Goal: Information Seeking & Learning: Learn about a topic

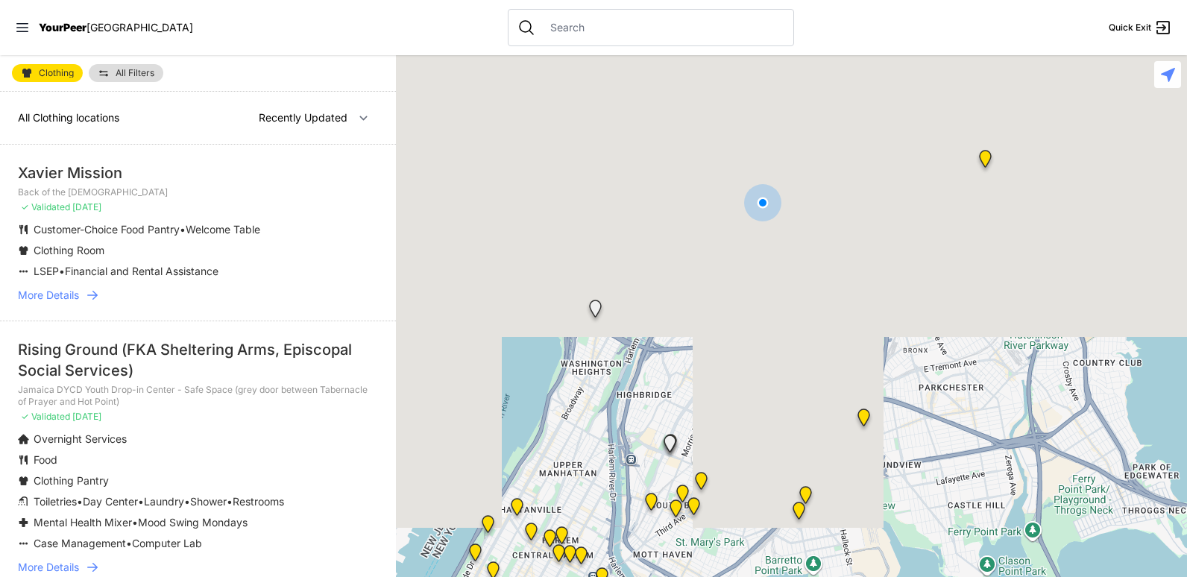
select select "nearby"
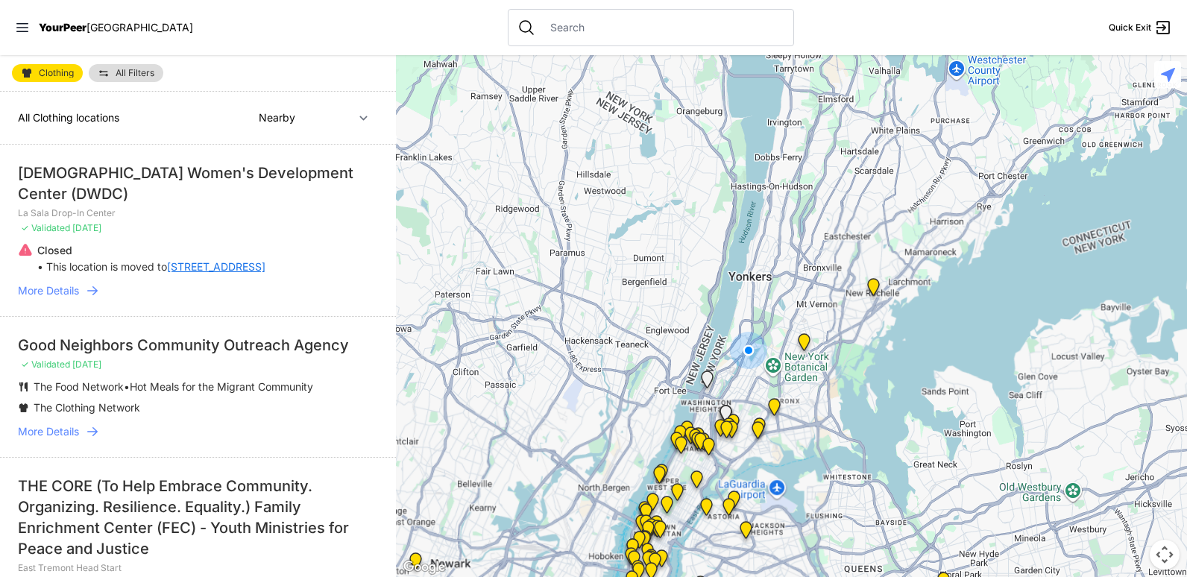
drag, startPoint x: 743, startPoint y: 445, endPoint x: 735, endPoint y: 274, distance: 171.7
click at [743, 415] on img at bounding box center [758, 433] width 31 height 36
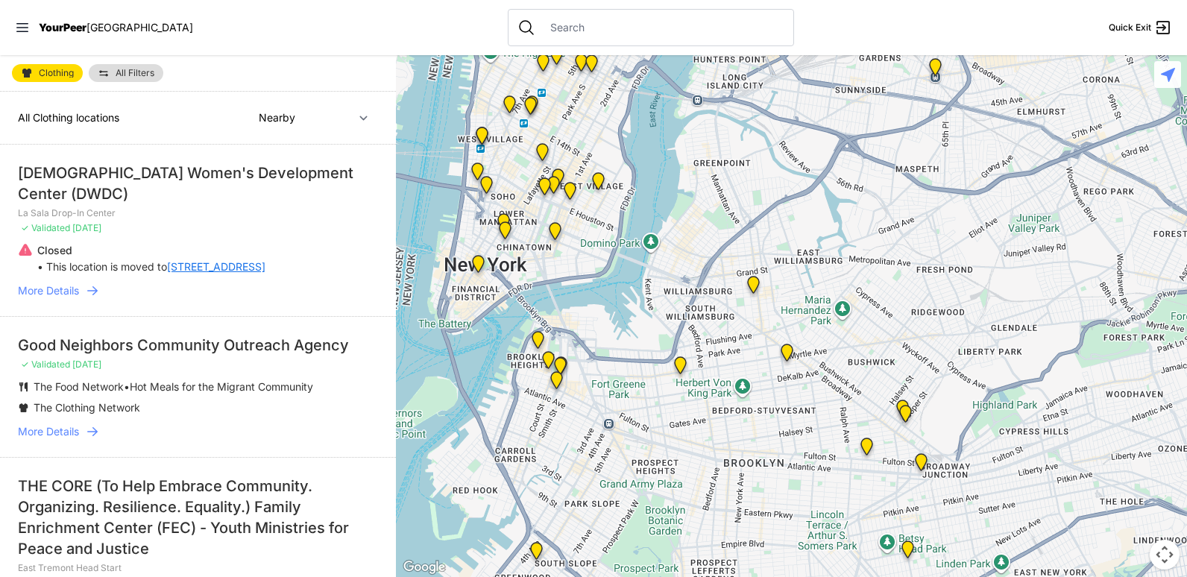
drag, startPoint x: 656, startPoint y: 393, endPoint x: 611, endPoint y: 330, distance: 77.6
click at [611, 330] on div at bounding box center [791, 316] width 791 height 522
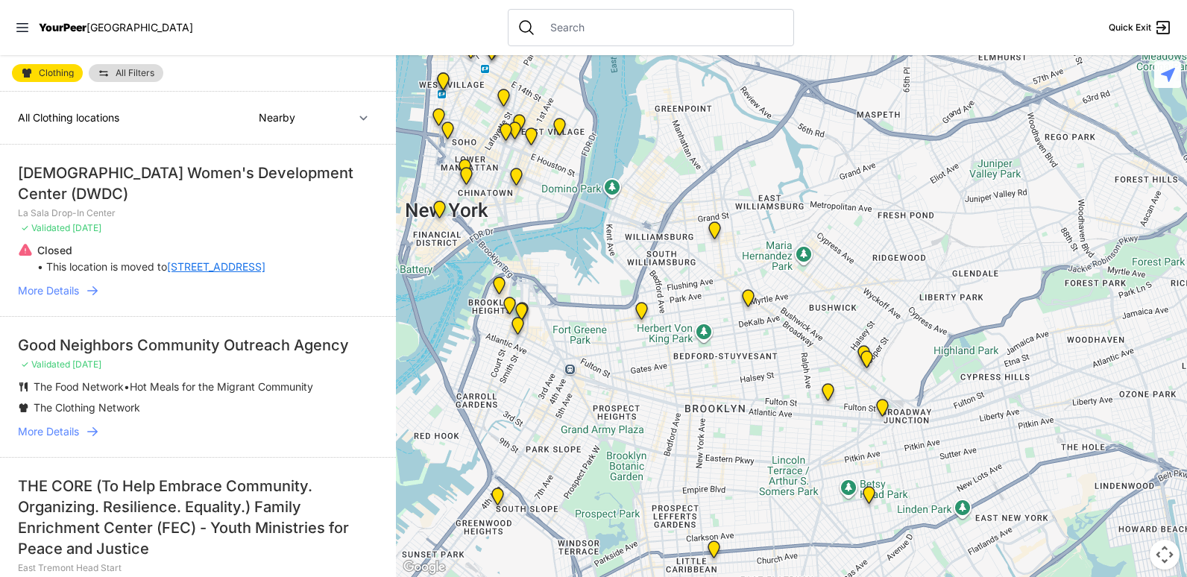
click at [637, 309] on img at bounding box center [641, 314] width 31 height 36
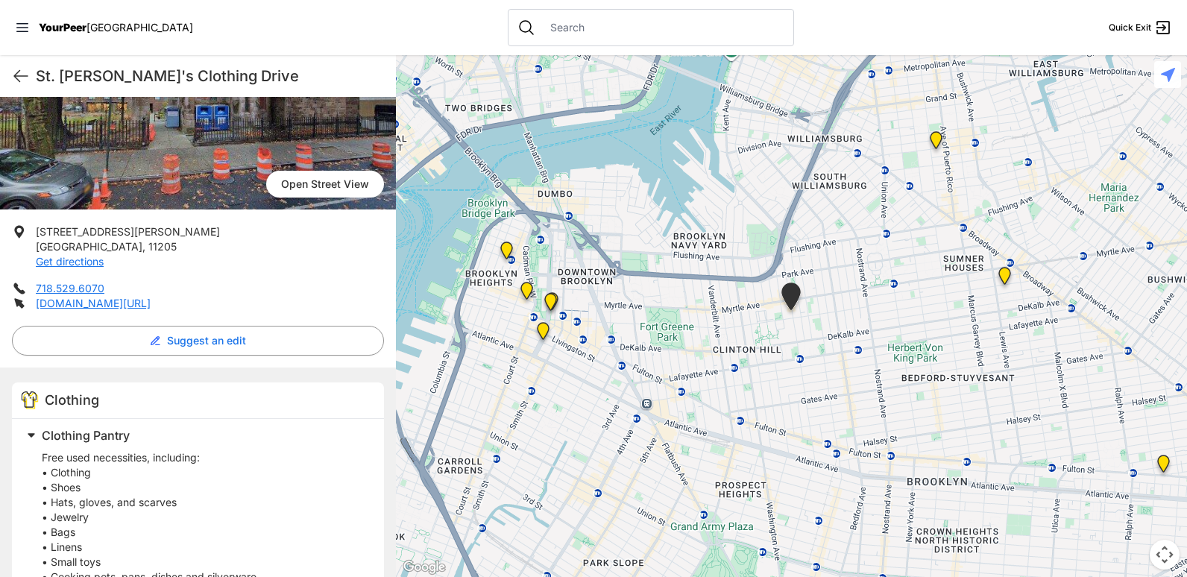
scroll to position [363, 0]
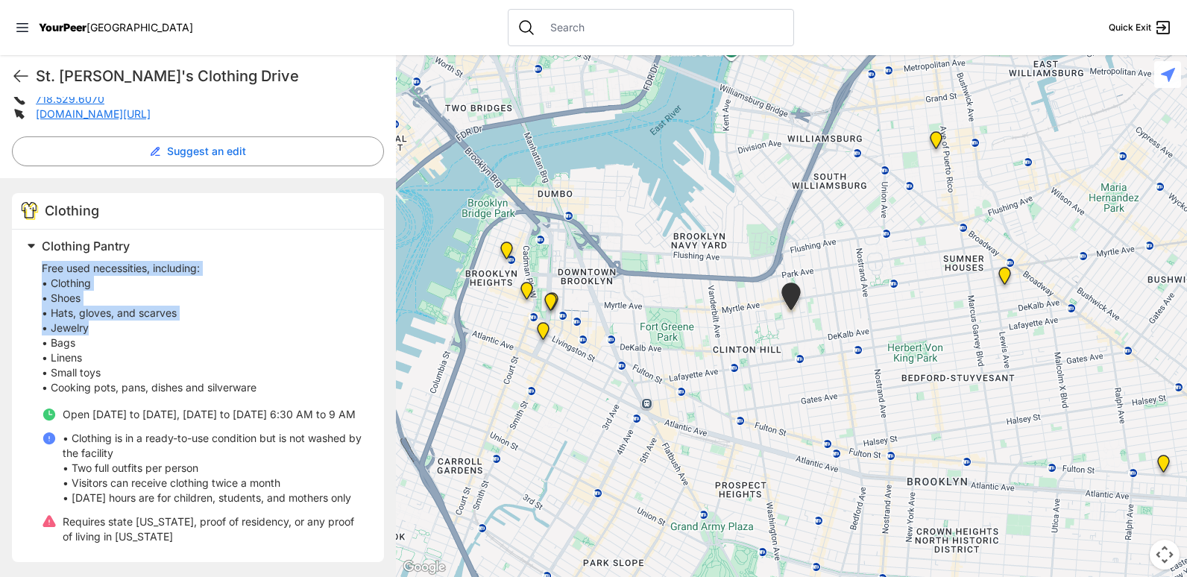
drag, startPoint x: 41, startPoint y: 260, endPoint x: 129, endPoint y: 319, distance: 106.3
click at [129, 319] on div "Clothing Pantry Free used necessities, including: • Clothing • Shoes • Hats, gl…" at bounding box center [193, 393] width 345 height 315
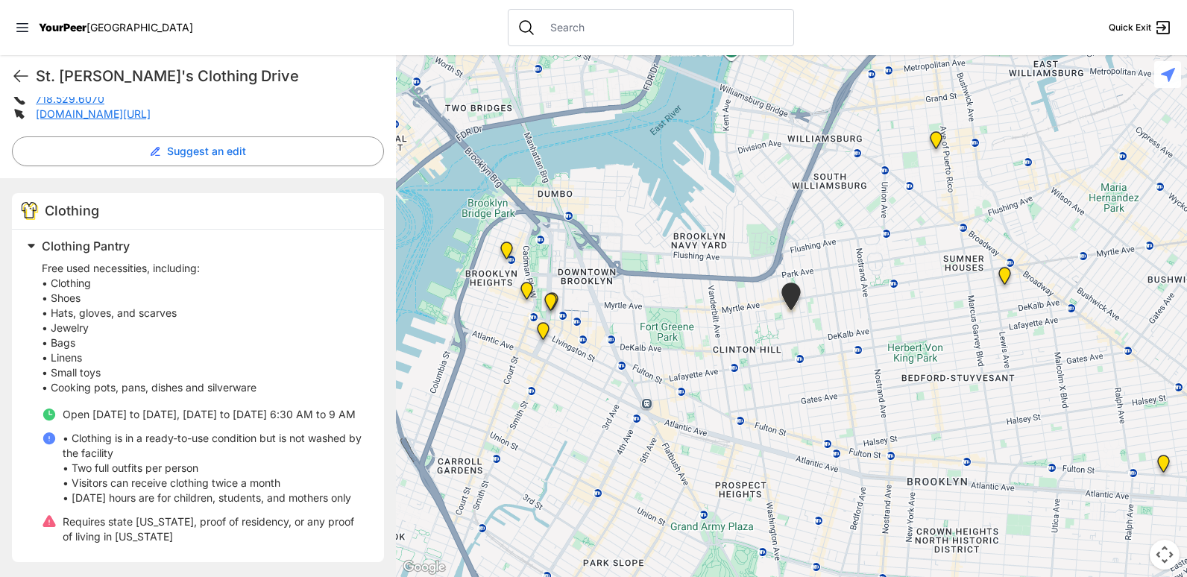
drag, startPoint x: 129, startPoint y: 319, endPoint x: 25, endPoint y: 359, distance: 111.9
click at [25, 359] on div "Clothing Pantry Free used necessities, including: • Clothing • Shoes • Hats, gl…" at bounding box center [193, 393] width 345 height 315
click at [528, 286] on img "Brooklyn" at bounding box center [527, 294] width 31 height 36
click at [528, 290] on img "Brooklyn" at bounding box center [527, 294] width 31 height 36
click at [522, 292] on img "Brooklyn" at bounding box center [527, 294] width 31 height 36
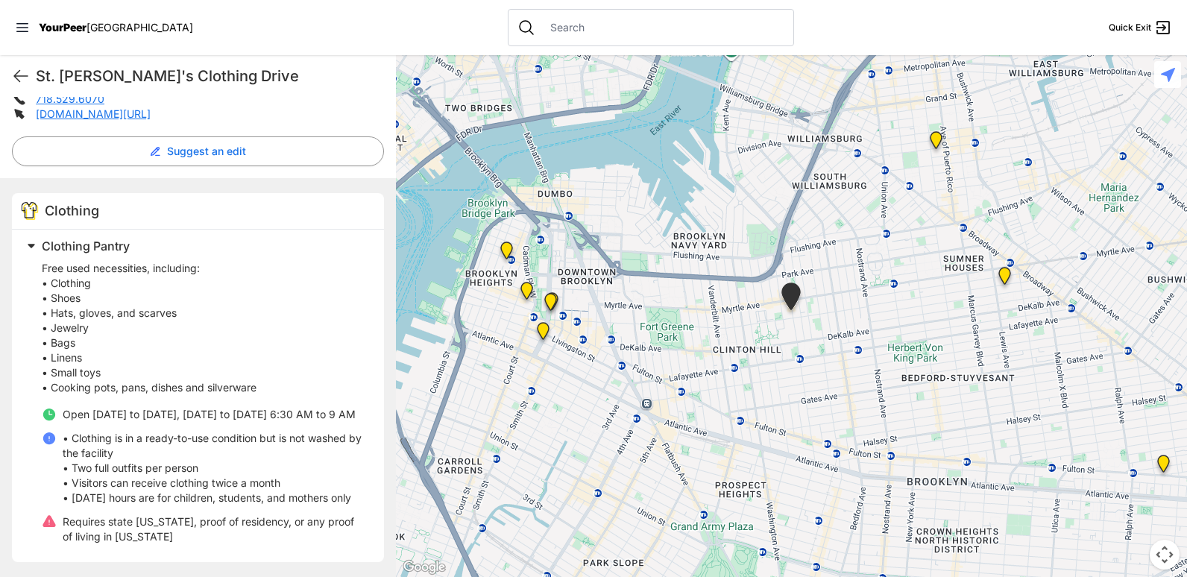
click at [506, 247] on img at bounding box center [506, 254] width 31 height 36
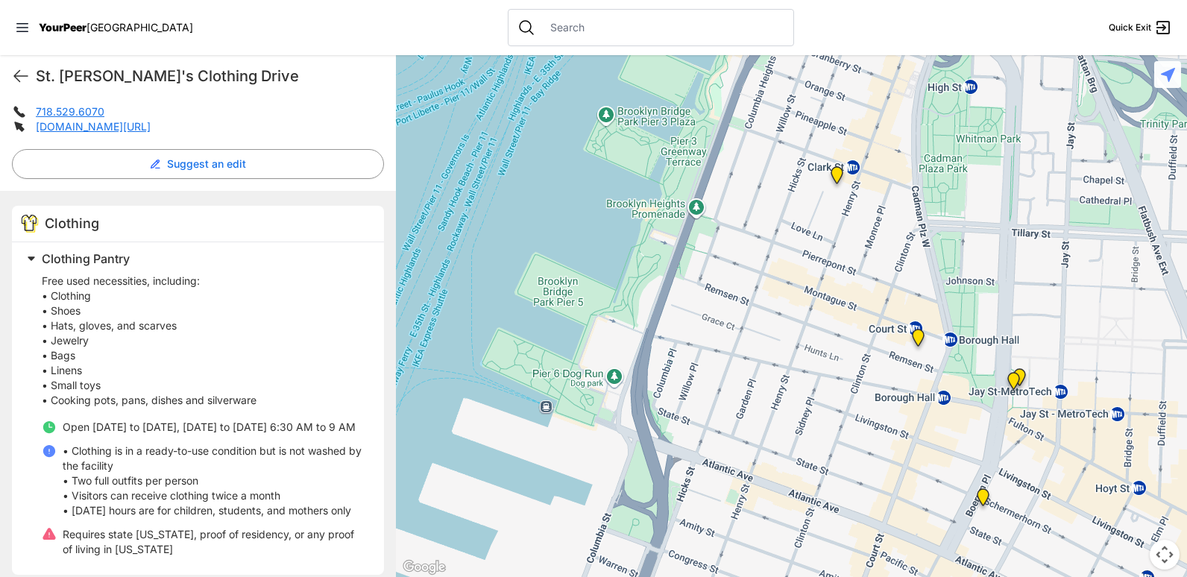
scroll to position [0, 0]
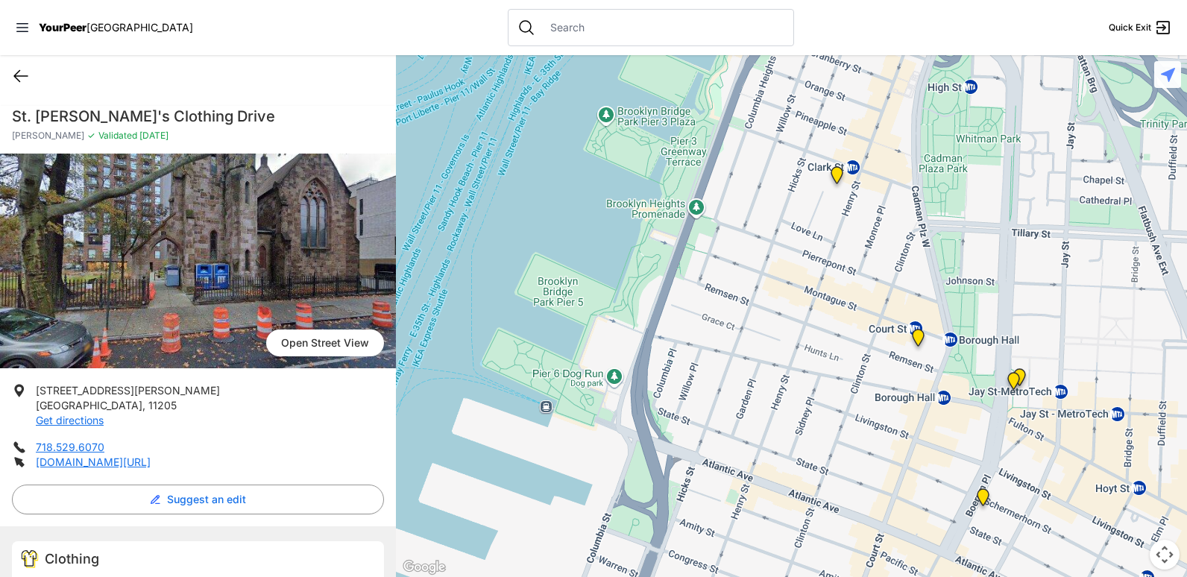
click at [16, 79] on icon at bounding box center [21, 76] width 18 height 18
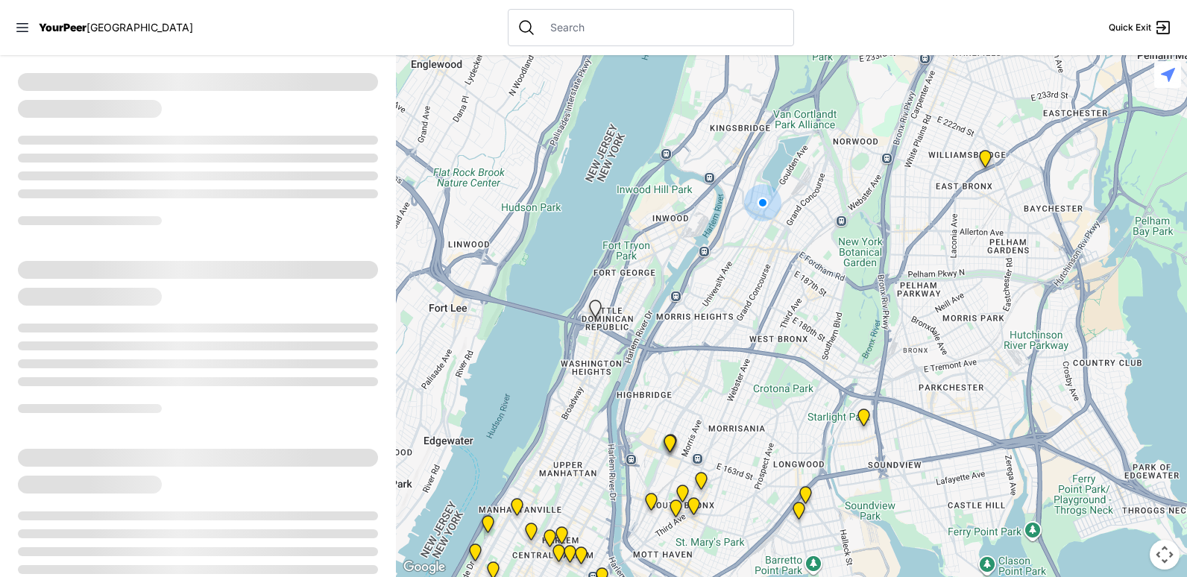
drag, startPoint x: 550, startPoint y: 483, endPoint x: 709, endPoint y: 93, distance: 420.4
click at [709, 93] on div at bounding box center [791, 316] width 791 height 522
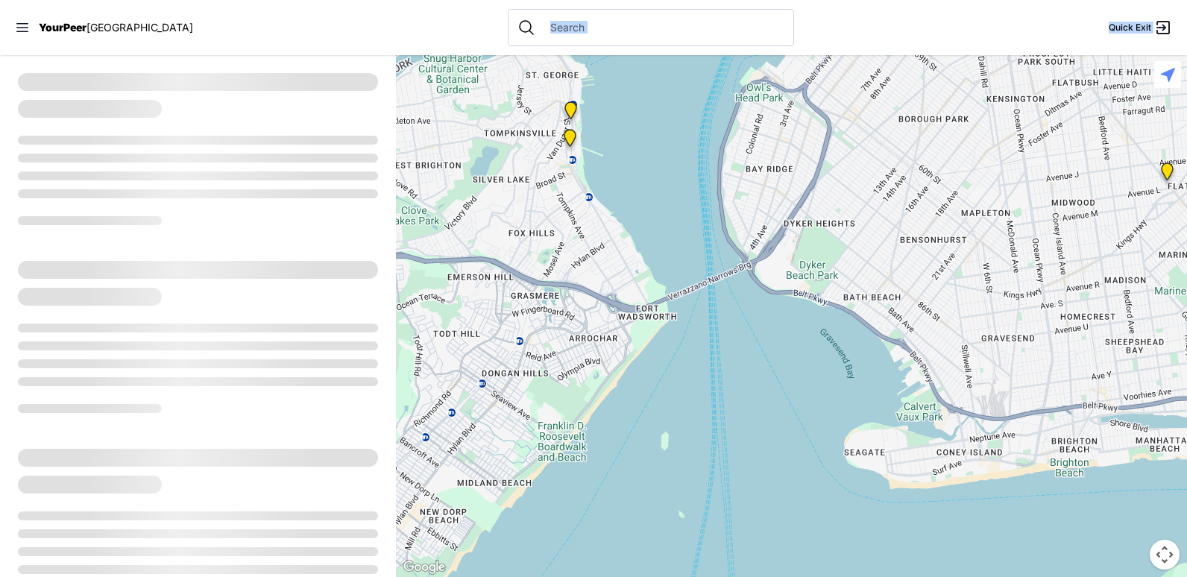
drag, startPoint x: 828, startPoint y: 46, endPoint x: 686, endPoint y: 333, distance: 319.5
click at [686, 333] on div "Close panel YourPeer [GEOGRAPHIC_DATA] Quick Exit Single Adult Families Soup Ki…" at bounding box center [593, 288] width 1187 height 577
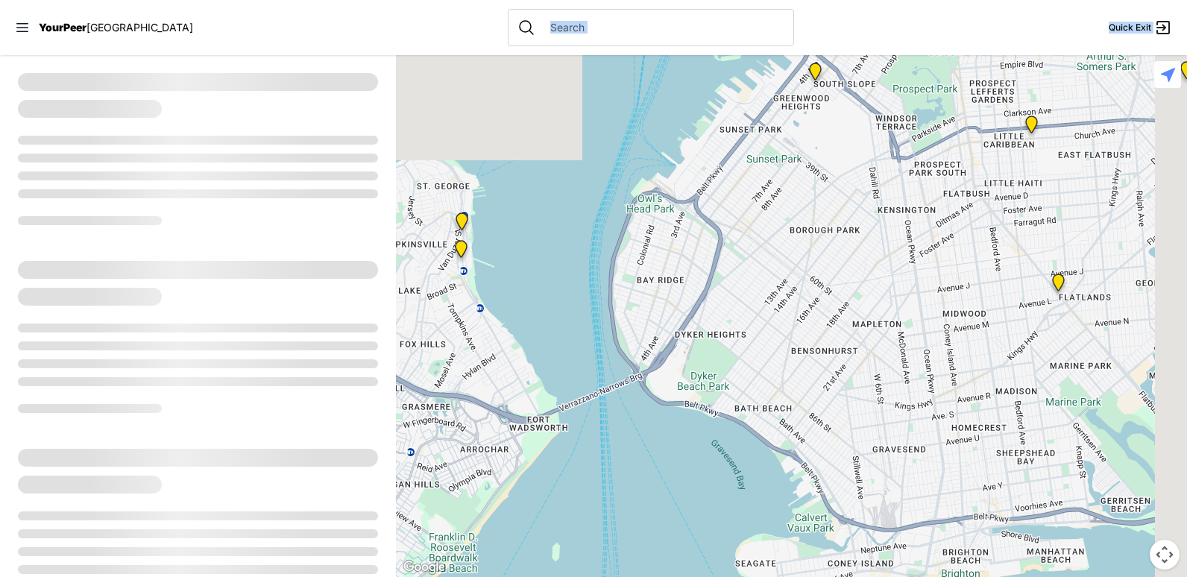
drag, startPoint x: 686, startPoint y: 333, endPoint x: 509, endPoint y: 503, distance: 245.8
click at [509, 503] on div at bounding box center [791, 316] width 791 height 522
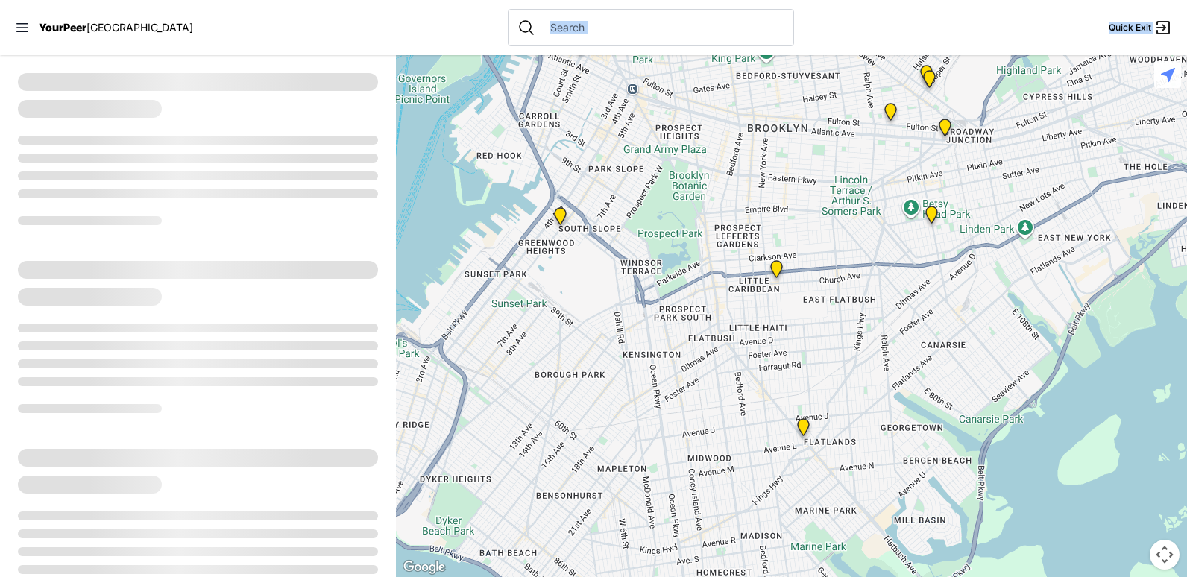
drag, startPoint x: 843, startPoint y: 343, endPoint x: 735, endPoint y: 371, distance: 111.8
click at [735, 371] on div at bounding box center [791, 316] width 791 height 522
click at [775, 269] on img at bounding box center [775, 272] width 31 height 36
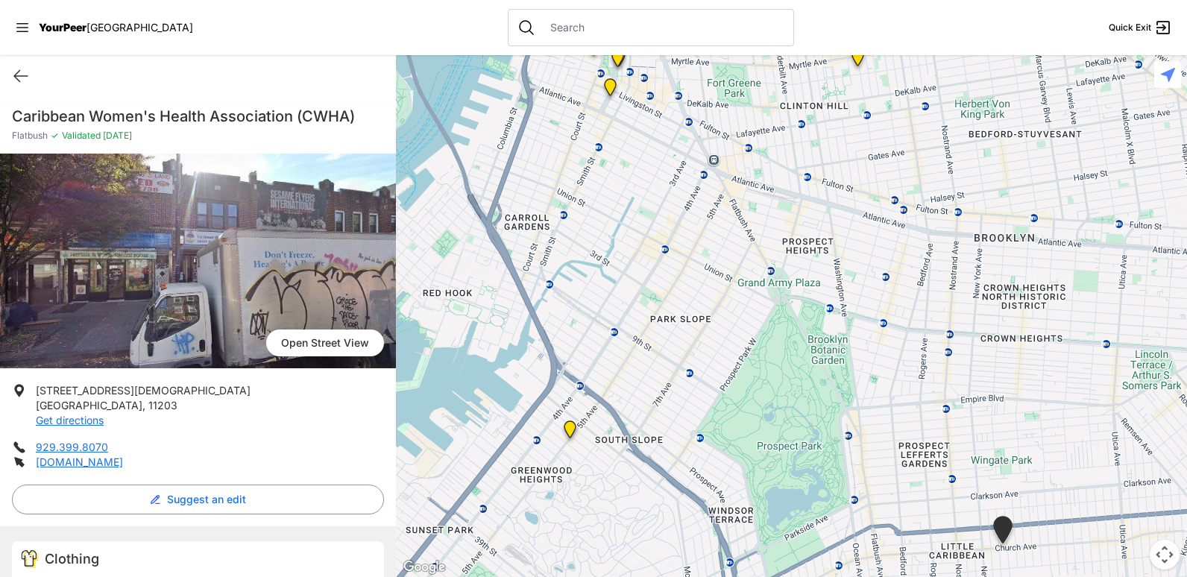
drag, startPoint x: 682, startPoint y: 349, endPoint x: 824, endPoint y: 494, distance: 202.5
click at [824, 494] on div at bounding box center [791, 316] width 791 height 522
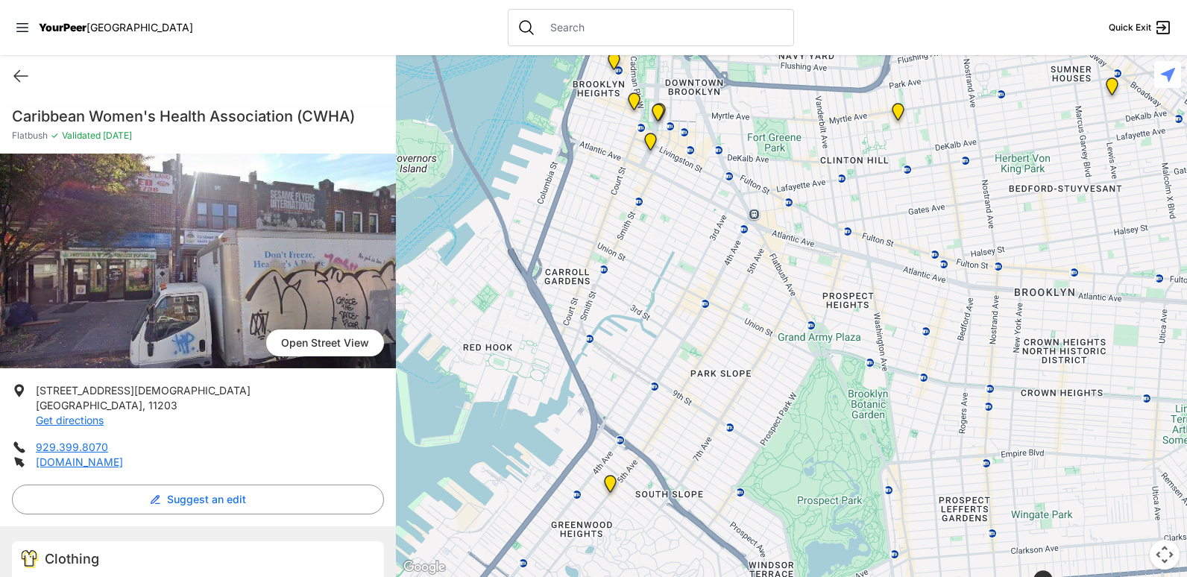
click at [606, 485] on img at bounding box center [610, 487] width 31 height 36
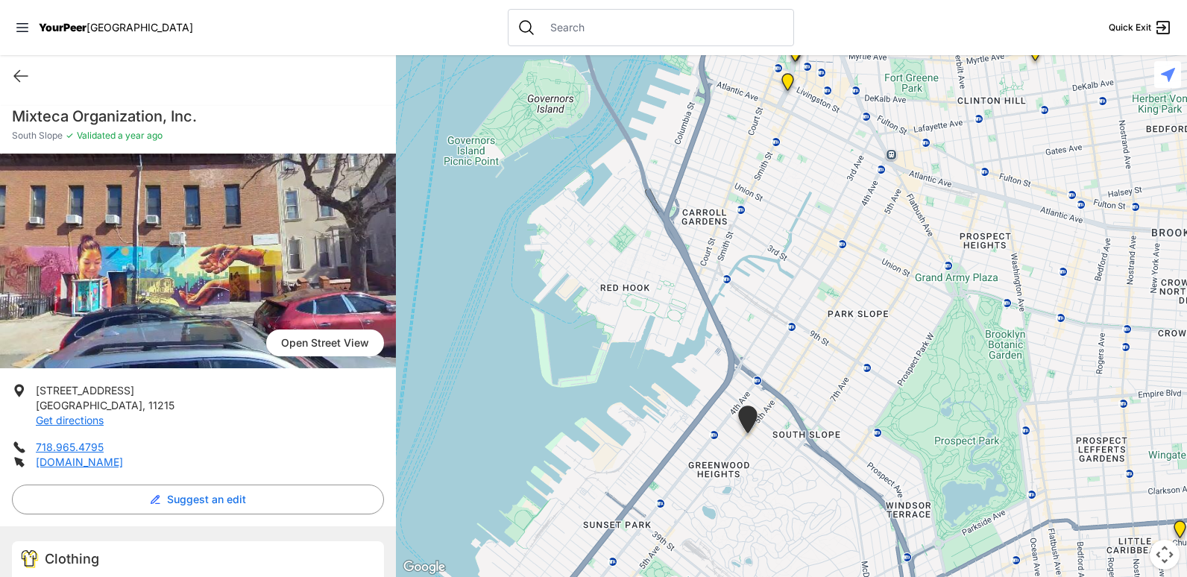
drag, startPoint x: 857, startPoint y: 403, endPoint x: 796, endPoint y: 576, distance: 183.5
click at [796, 576] on html "View map Close panel YourPeer NYC Quick Exit Single Adult Families Soup Kitchen…" at bounding box center [593, 288] width 1187 height 577
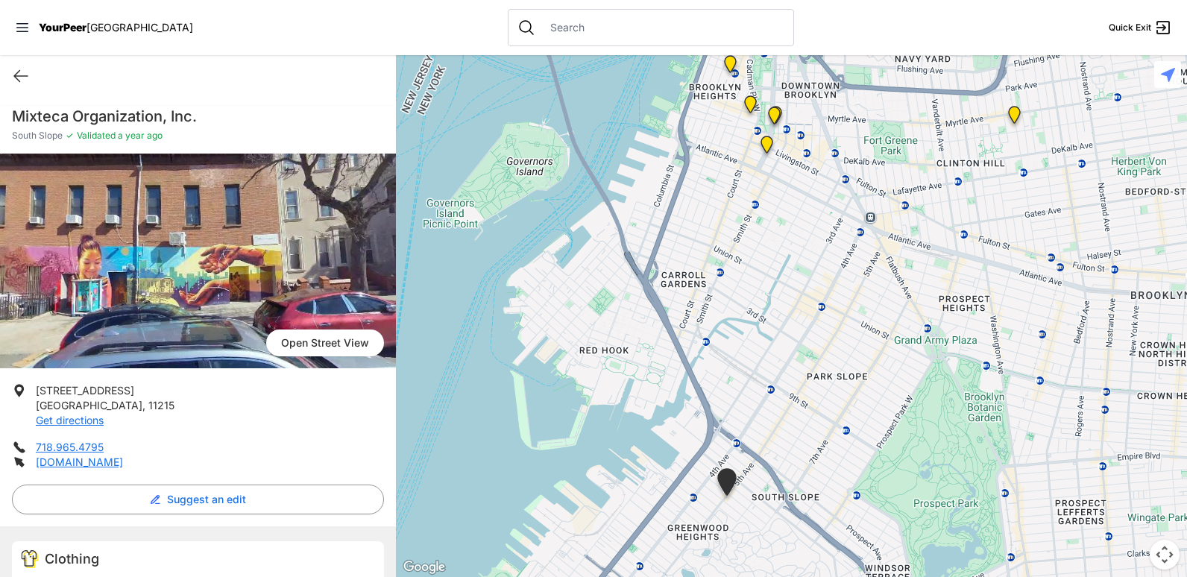
click at [764, 137] on img at bounding box center [767, 148] width 31 height 36
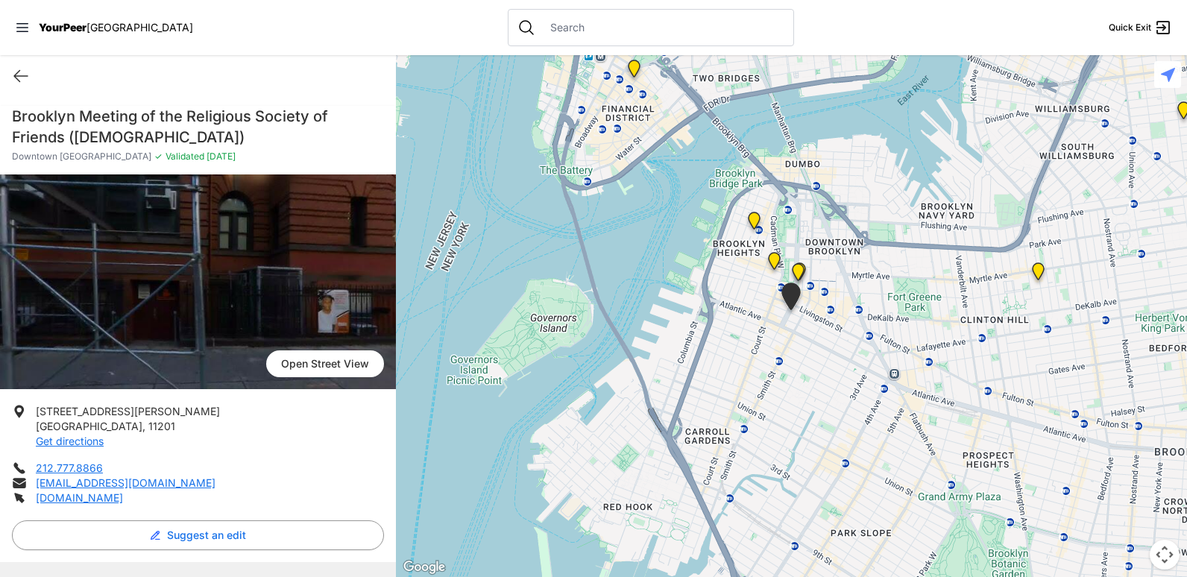
click at [800, 276] on img "Brooklyn" at bounding box center [798, 275] width 31 height 36
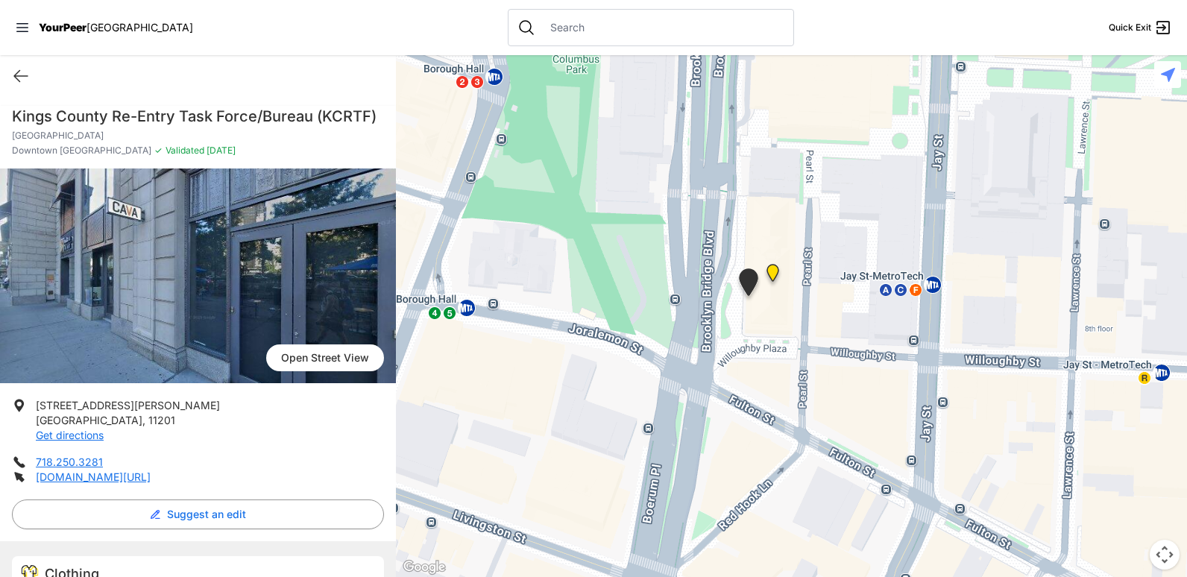
click at [774, 274] on img "Brooklyn" at bounding box center [773, 276] width 31 height 36
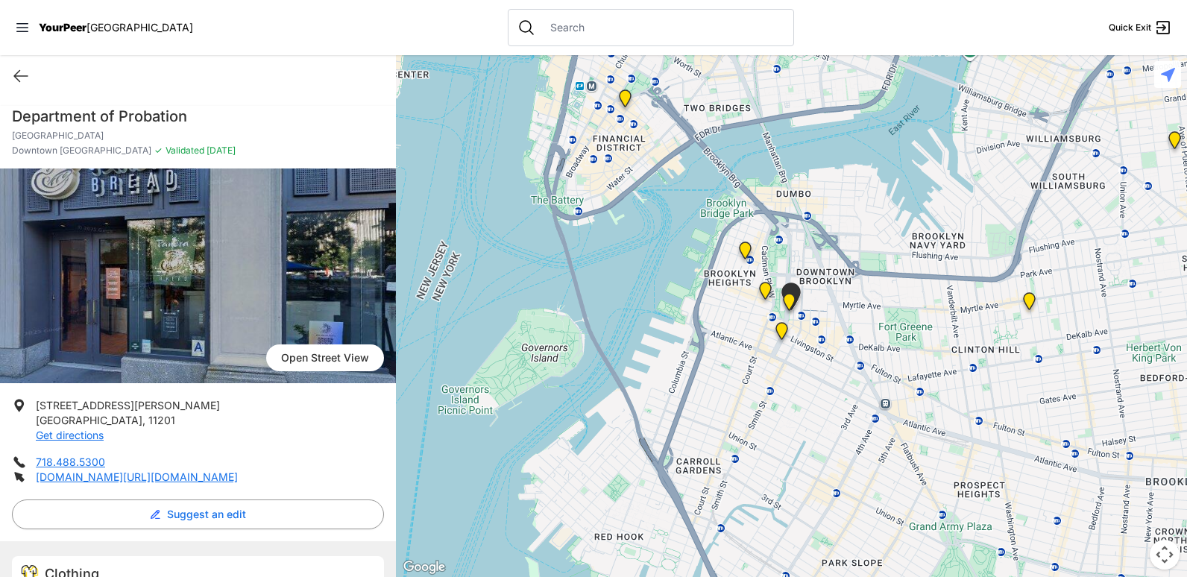
click at [625, 103] on img "Main Office" at bounding box center [625, 102] width 31 height 36
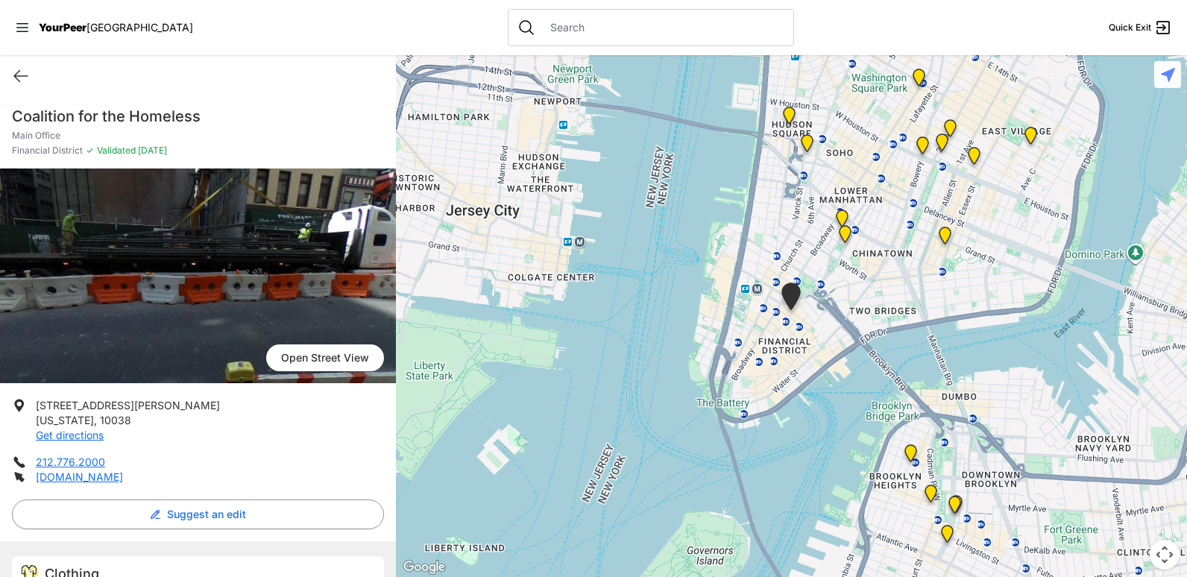
drag, startPoint x: 925, startPoint y: 405, endPoint x: 663, endPoint y: 339, distance: 269.9
click at [663, 339] on div at bounding box center [791, 316] width 791 height 522
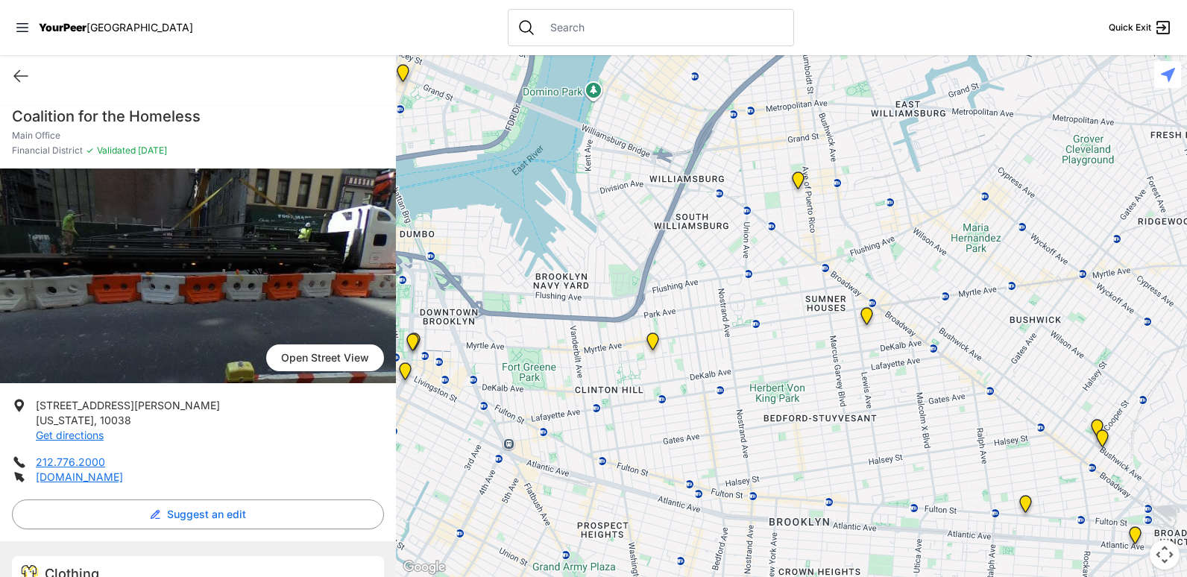
click at [864, 318] on img "Location of CCBQ, Brooklyn" at bounding box center [867, 319] width 31 height 36
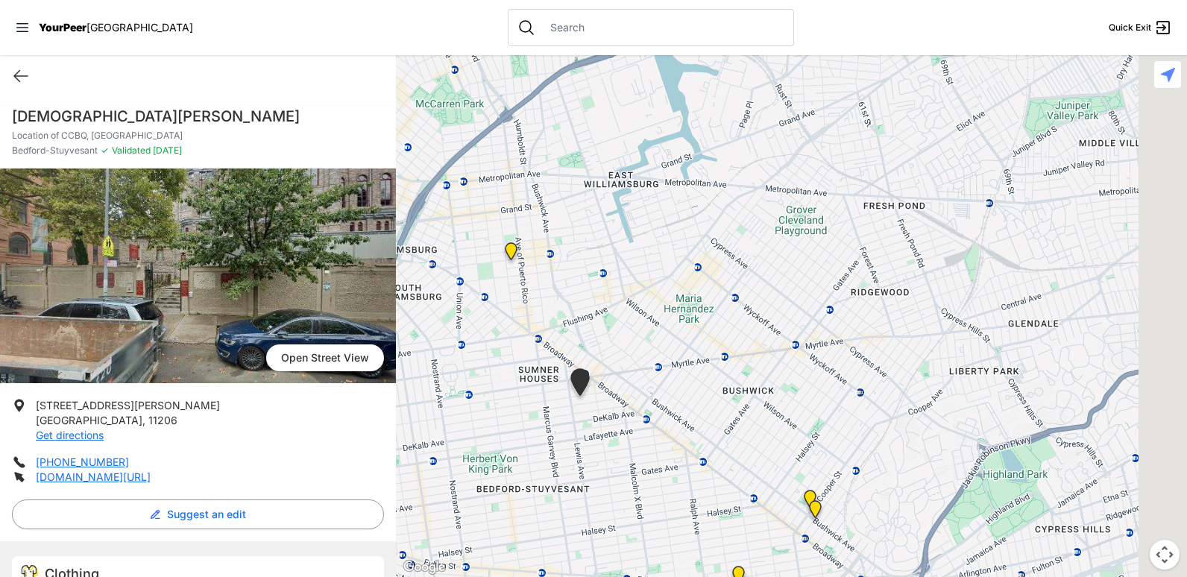
drag, startPoint x: 861, startPoint y: 353, endPoint x: 555, endPoint y: 425, distance: 314.9
click at [555, 425] on div at bounding box center [791, 316] width 791 height 522
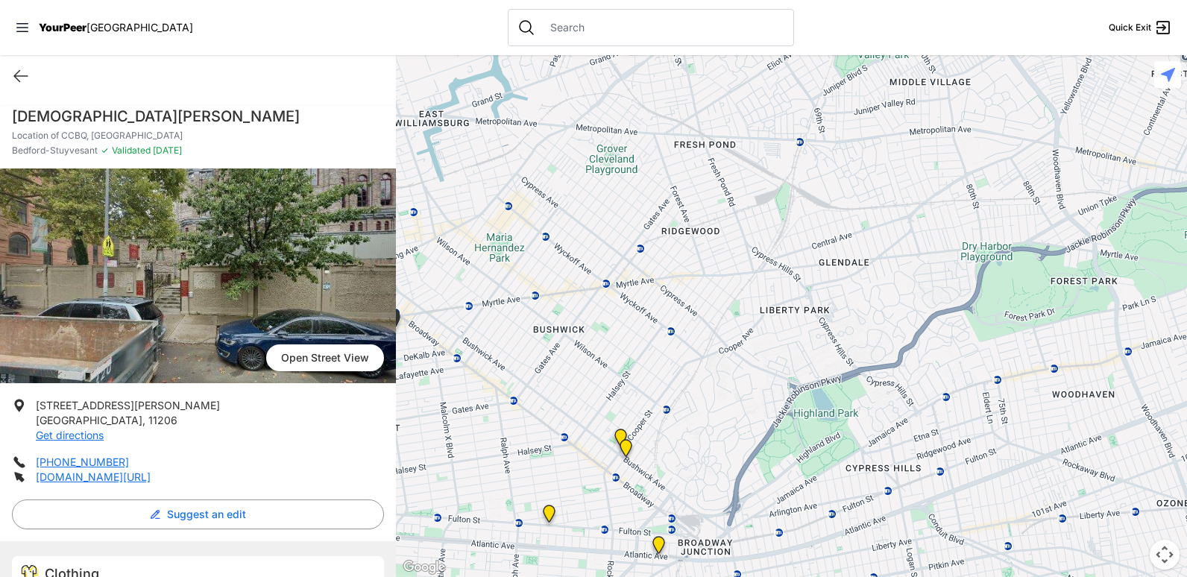
click at [623, 432] on img "St Thomas Episcopal Church" at bounding box center [621, 441] width 31 height 36
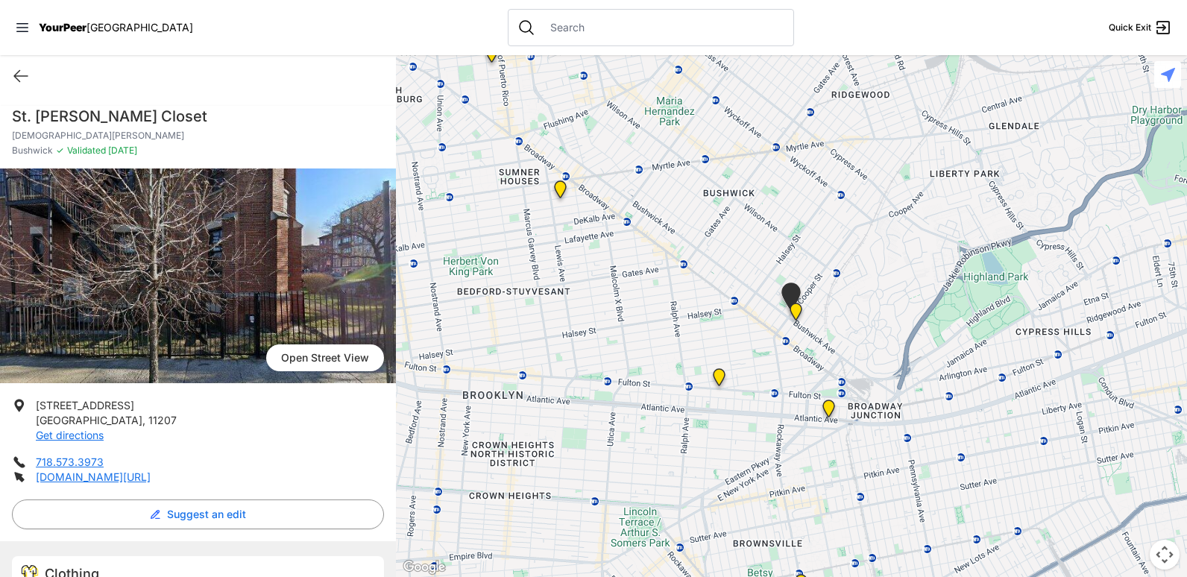
click at [799, 314] on img "Bushwick/North Brooklyn" at bounding box center [796, 315] width 31 height 36
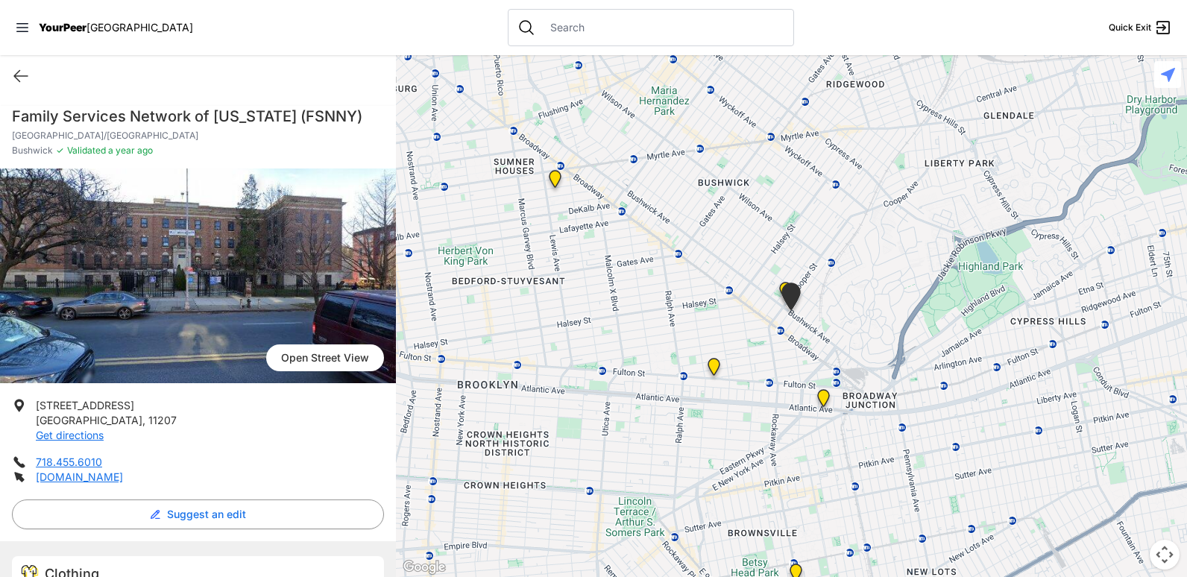
click at [715, 367] on img "SuperPantry" at bounding box center [714, 370] width 31 height 36
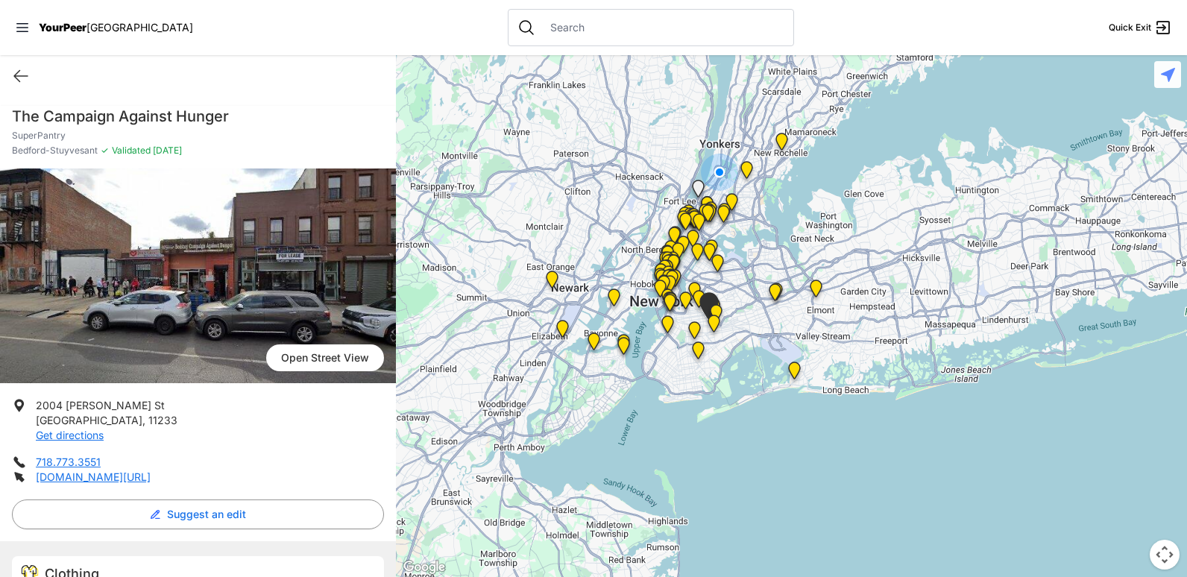
click at [798, 375] on img at bounding box center [794, 374] width 31 height 36
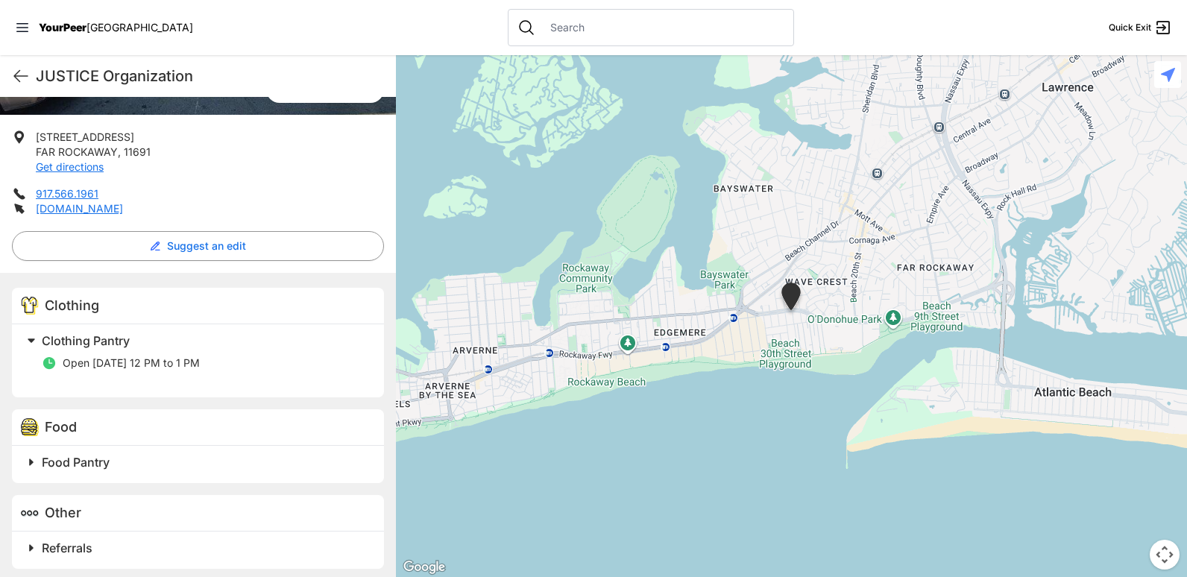
scroll to position [260, 0]
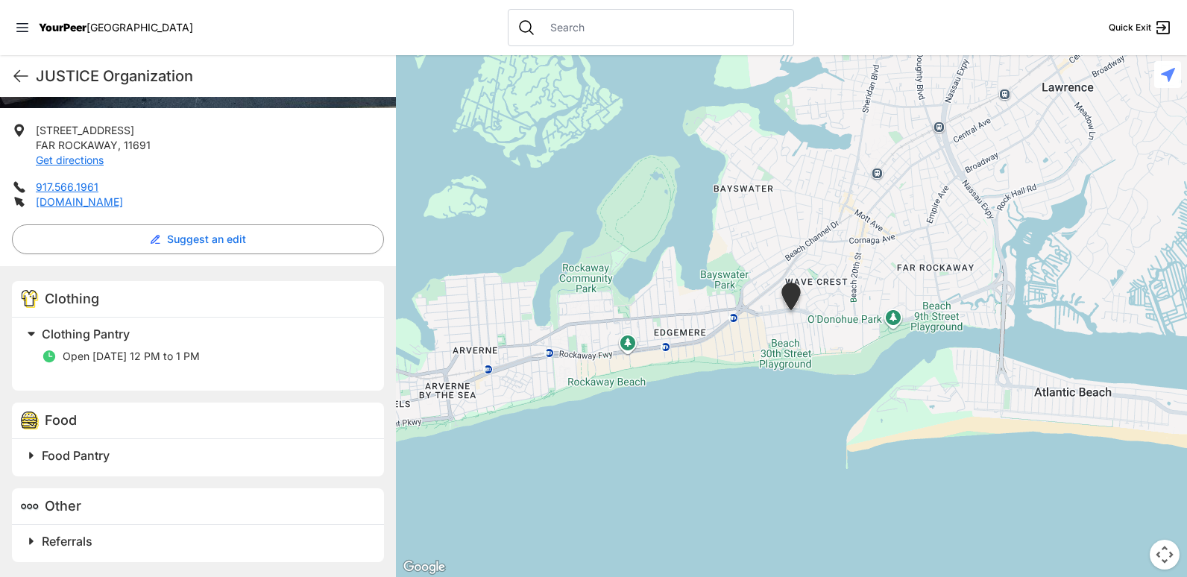
click at [131, 361] on span "Open [DATE] 12 PM to 1 PM" at bounding box center [131, 356] width 137 height 13
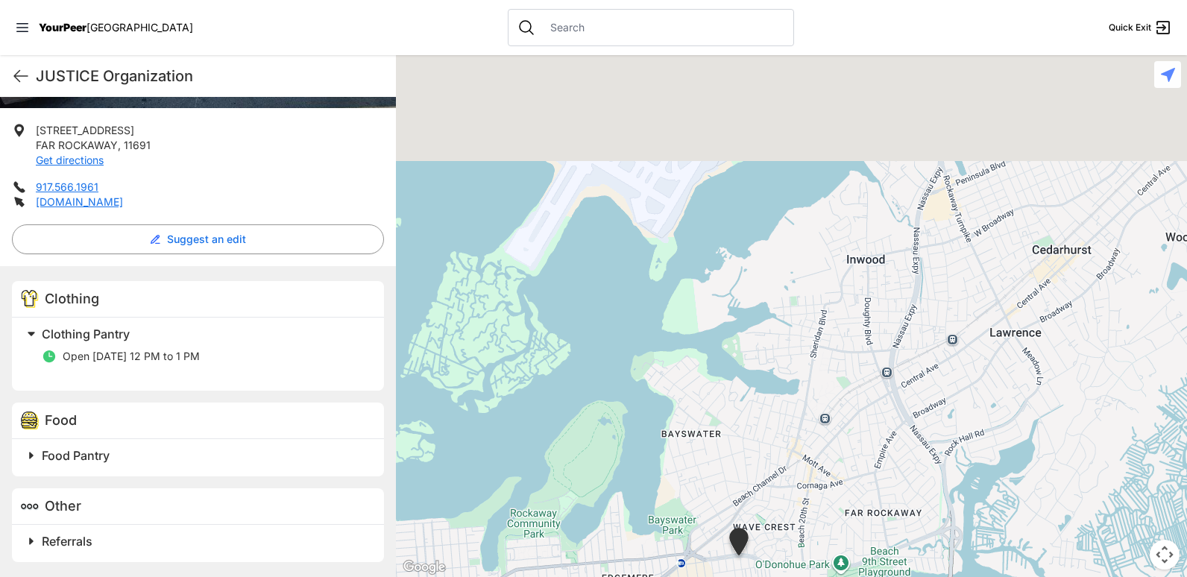
drag, startPoint x: 950, startPoint y: 231, endPoint x: 852, endPoint y: 560, distance: 343.1
click at [852, 560] on div at bounding box center [791, 316] width 791 height 522
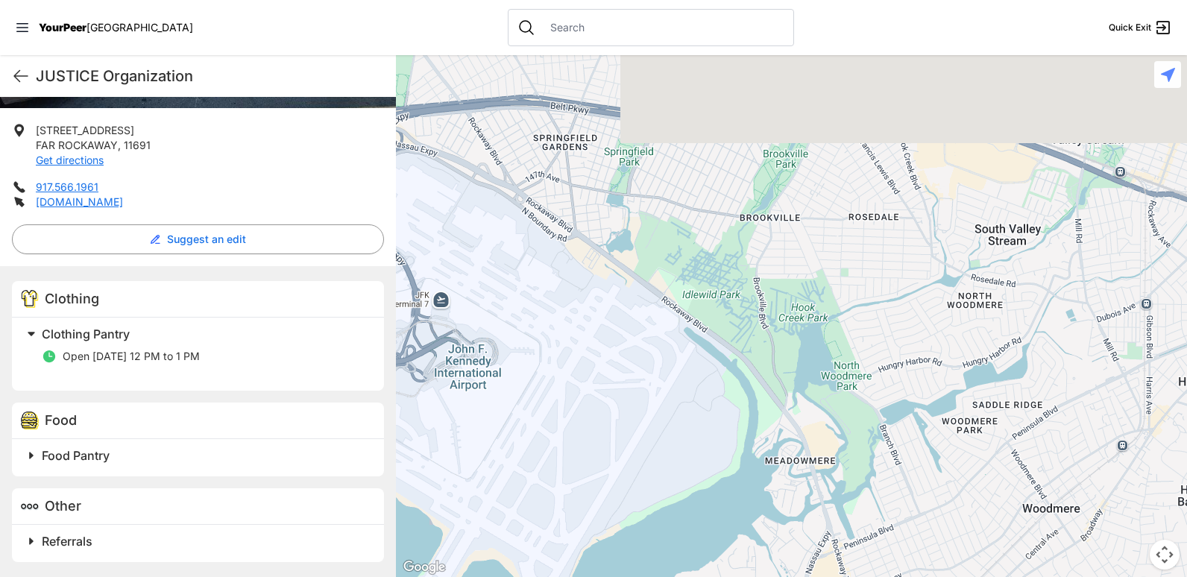
drag, startPoint x: 830, startPoint y: 615, endPoint x: 858, endPoint y: 615, distance: 27.6
click at [858, 576] on html "View map Close panel YourPeer [GEOGRAPHIC_DATA] Quick Exit Single Adult Familie…" at bounding box center [593, 288] width 1187 height 577
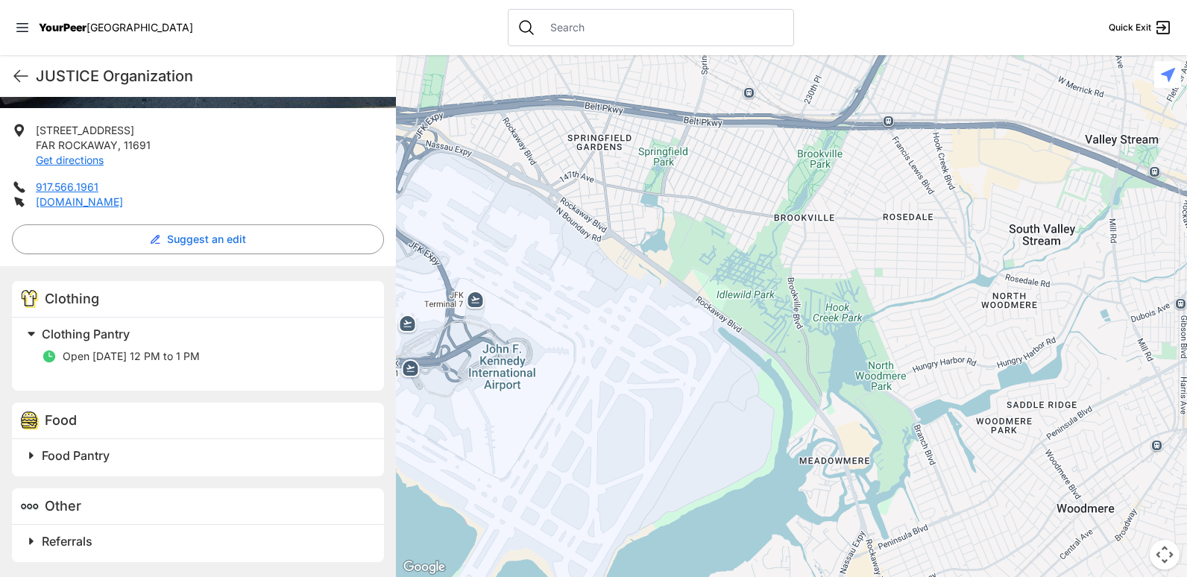
drag, startPoint x: 693, startPoint y: 219, endPoint x: 837, endPoint y: 614, distance: 420.9
click at [837, 576] on html "View map Close panel YourPeer [GEOGRAPHIC_DATA] Quick Exit Single Adult Familie…" at bounding box center [593, 288] width 1187 height 577
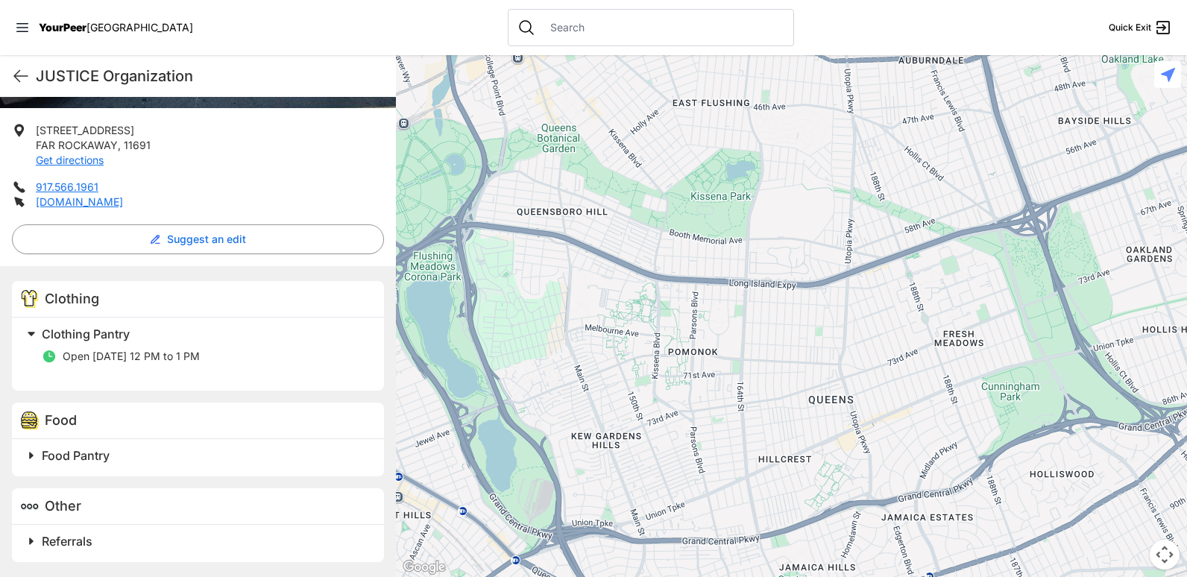
drag, startPoint x: 755, startPoint y: 414, endPoint x: 629, endPoint y: 268, distance: 192.4
click at [629, 268] on div at bounding box center [791, 316] width 791 height 522
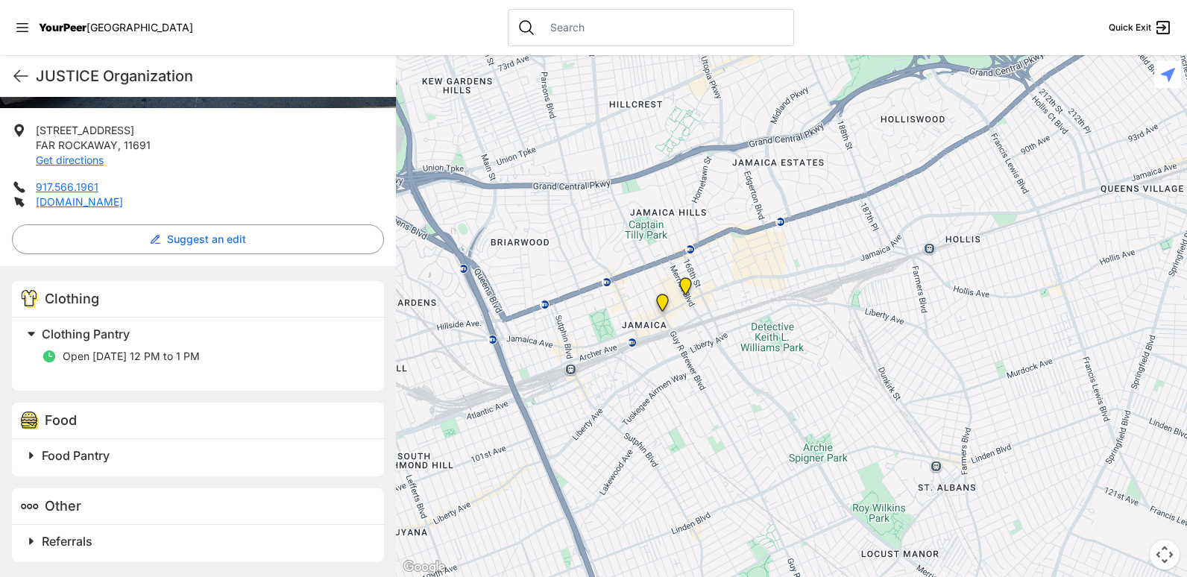
drag, startPoint x: 609, startPoint y: 257, endPoint x: 820, endPoint y: 271, distance: 211.5
click at [820, 271] on div at bounding box center [791, 316] width 791 height 522
click at [661, 307] on img "Queens" at bounding box center [664, 307] width 31 height 36
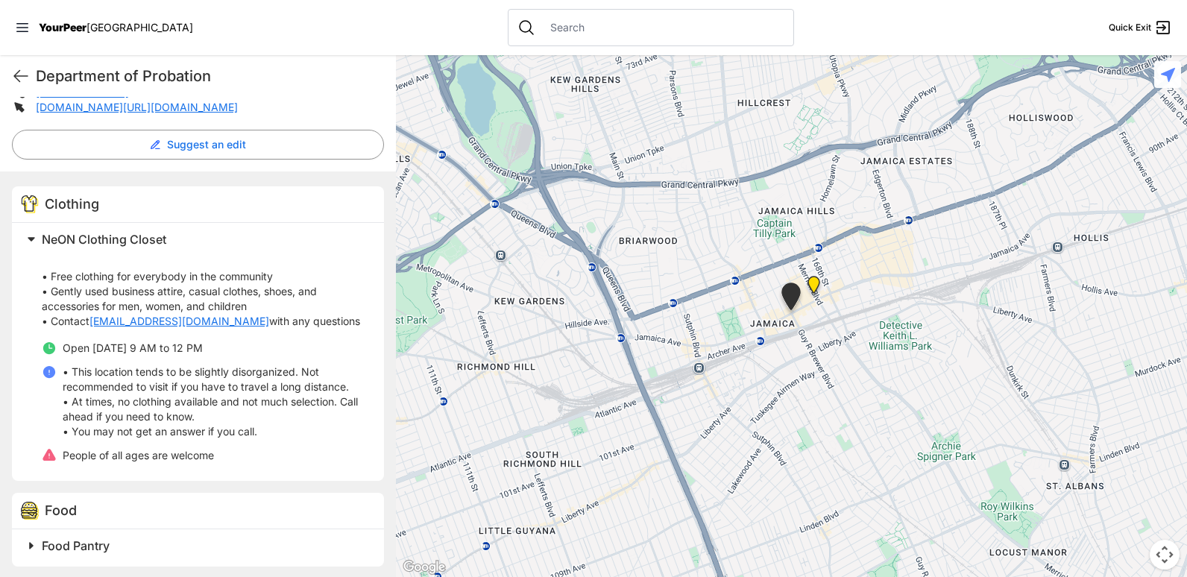
scroll to position [374, 0]
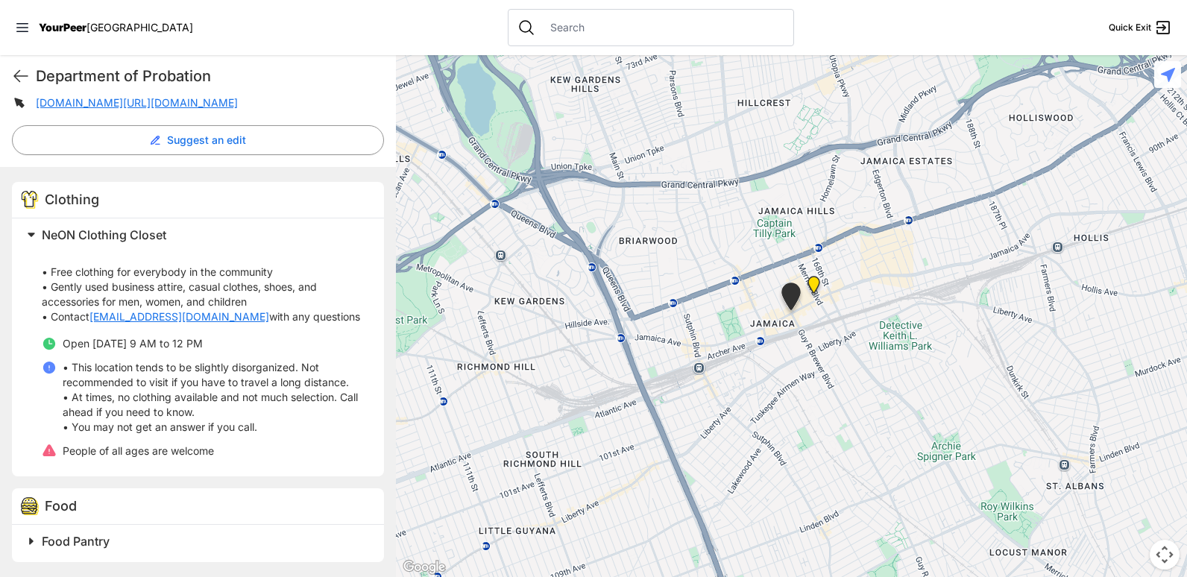
click at [812, 284] on img "Jamaica DYCD Youth Drop-in Center - Safe Space (grey door between Tabernacle of…" at bounding box center [814, 288] width 31 height 36
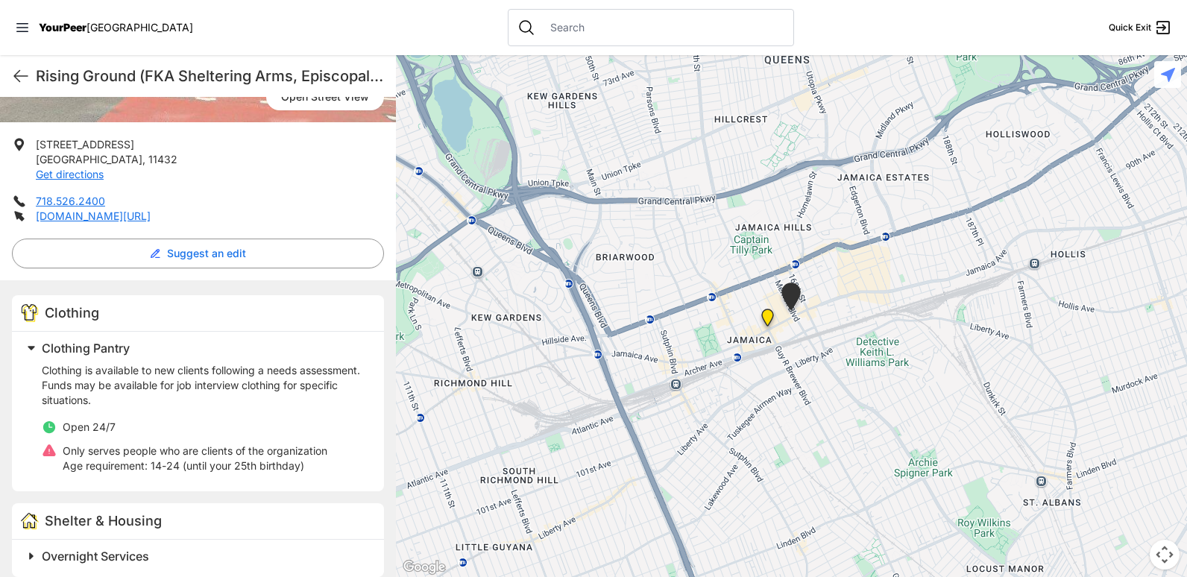
scroll to position [283, 0]
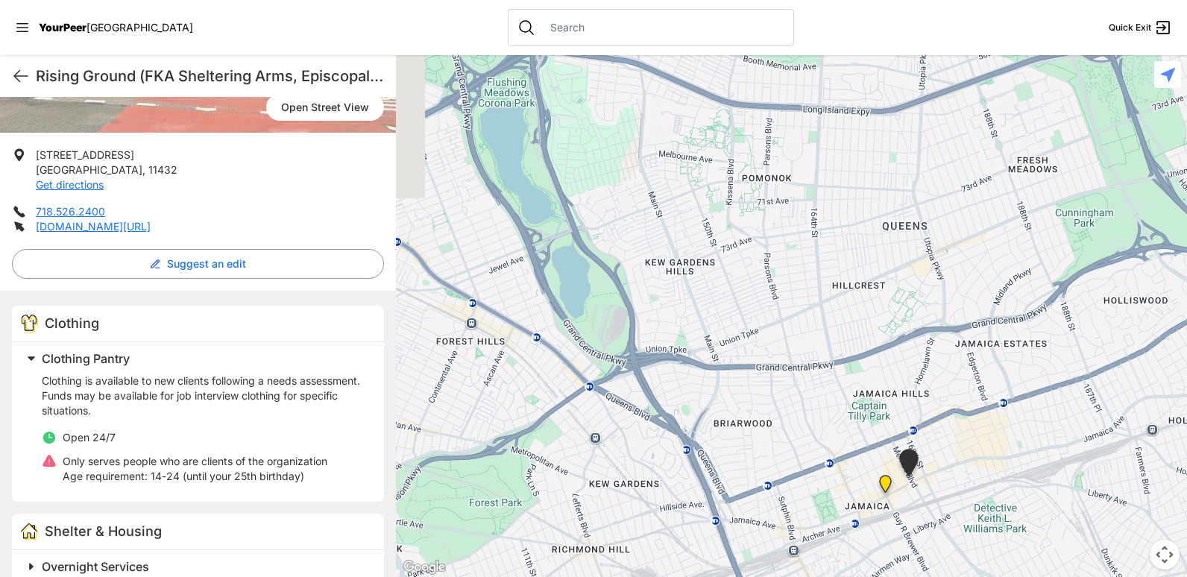
drag, startPoint x: 601, startPoint y: 168, endPoint x: 770, endPoint y: 363, distance: 258.5
click at [770, 363] on div at bounding box center [791, 316] width 791 height 522
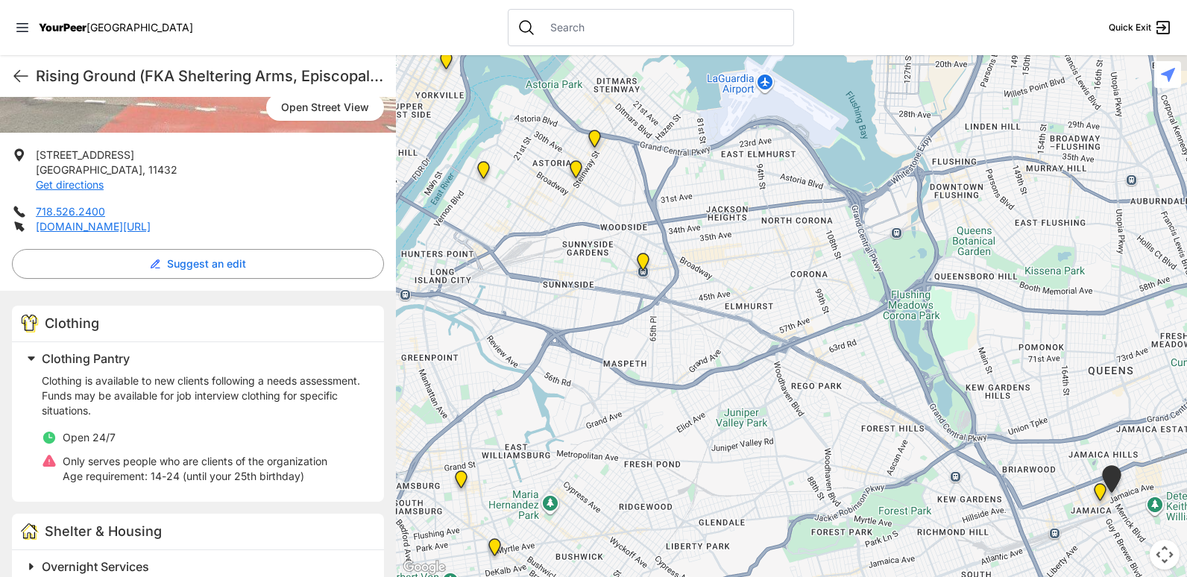
drag, startPoint x: 600, startPoint y: 331, endPoint x: 840, endPoint y: 411, distance: 253.8
click at [840, 411] on div at bounding box center [791, 316] width 791 height 522
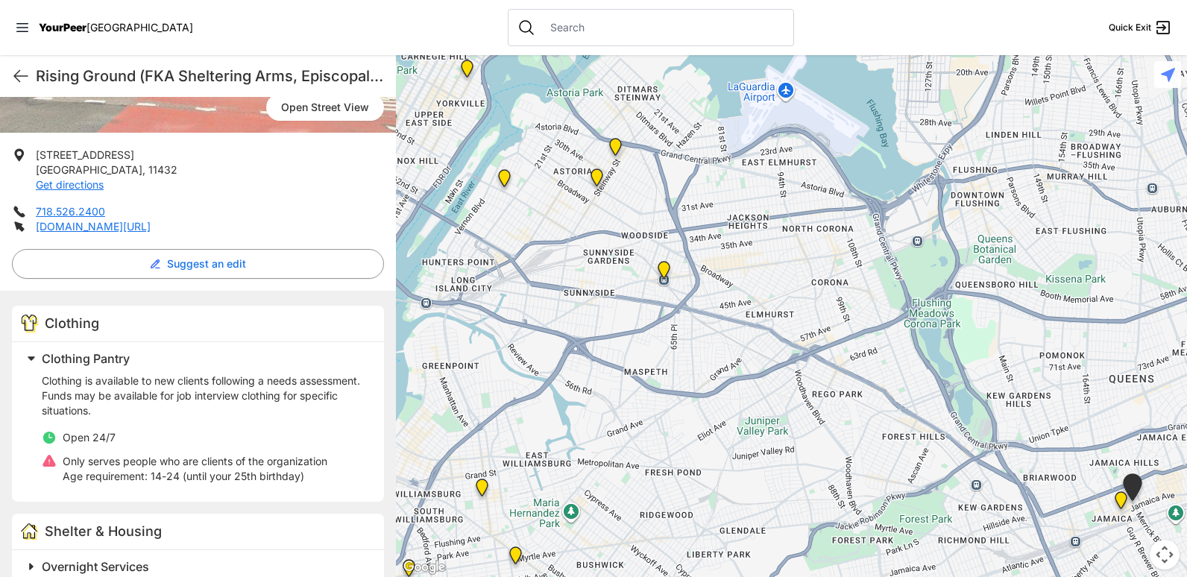
click at [661, 268] on img "Woodside Youth Drop-in Center" at bounding box center [664, 273] width 31 height 36
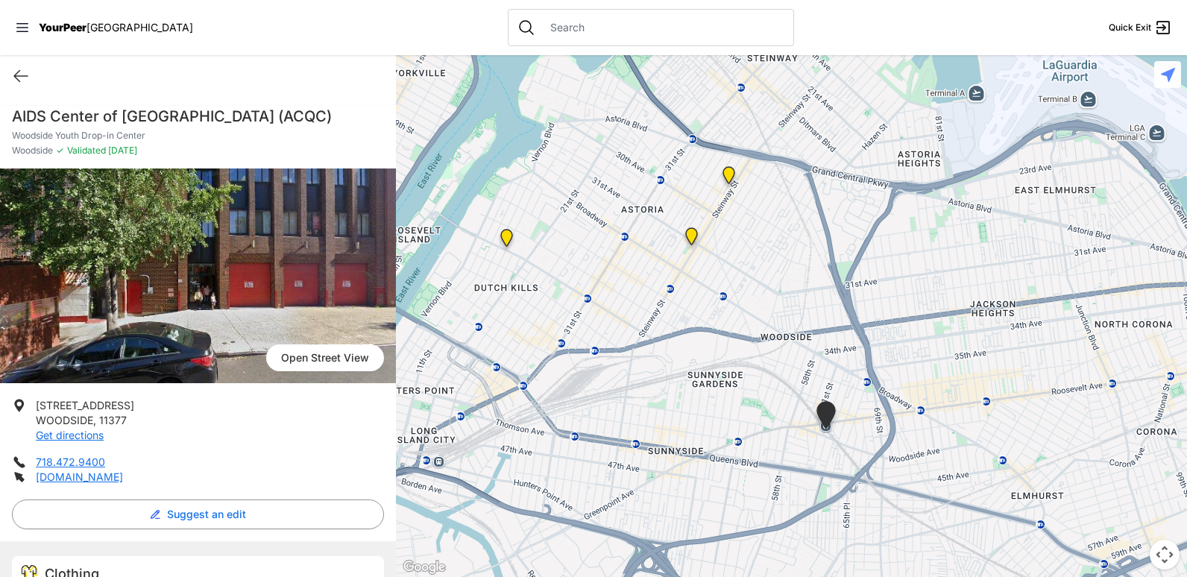
drag, startPoint x: 582, startPoint y: 257, endPoint x: 620, endPoint y: 390, distance: 138.8
click at [620, 390] on div at bounding box center [791, 316] width 791 height 522
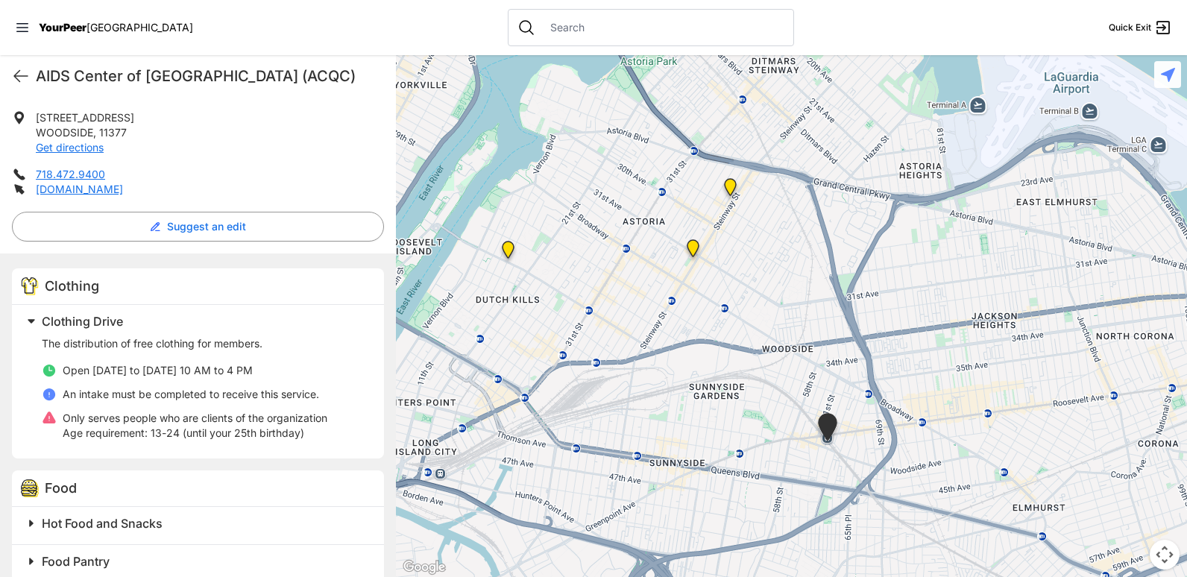
scroll to position [289, 0]
click at [507, 251] on img "Fancy Thrift Shop" at bounding box center [508, 253] width 31 height 36
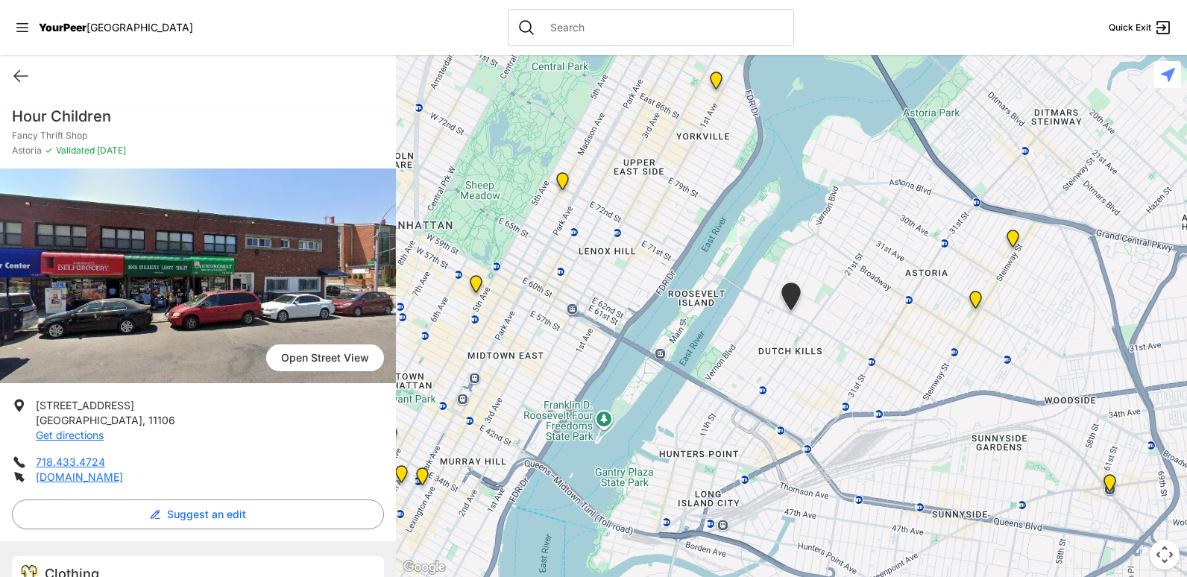
scroll to position [145, 0]
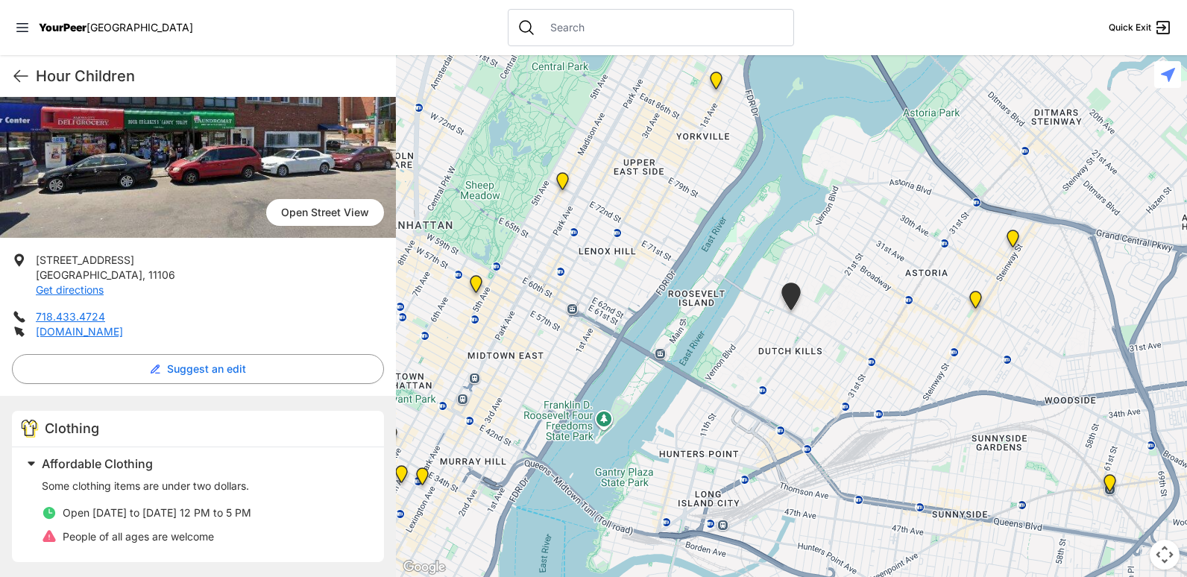
click at [974, 301] on img at bounding box center [976, 303] width 31 height 36
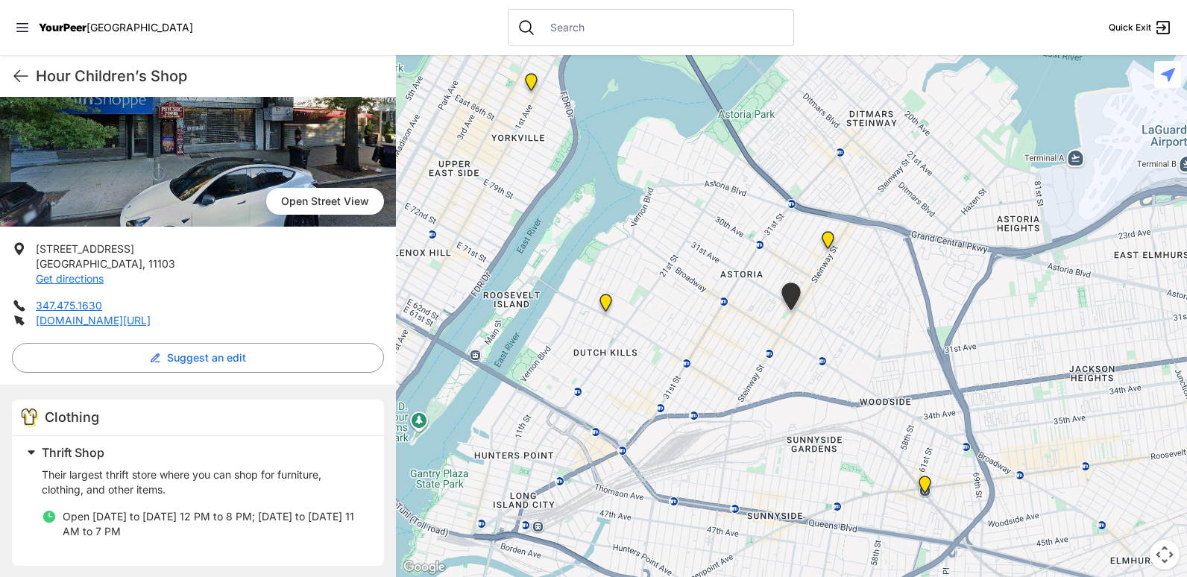
scroll to position [145, 0]
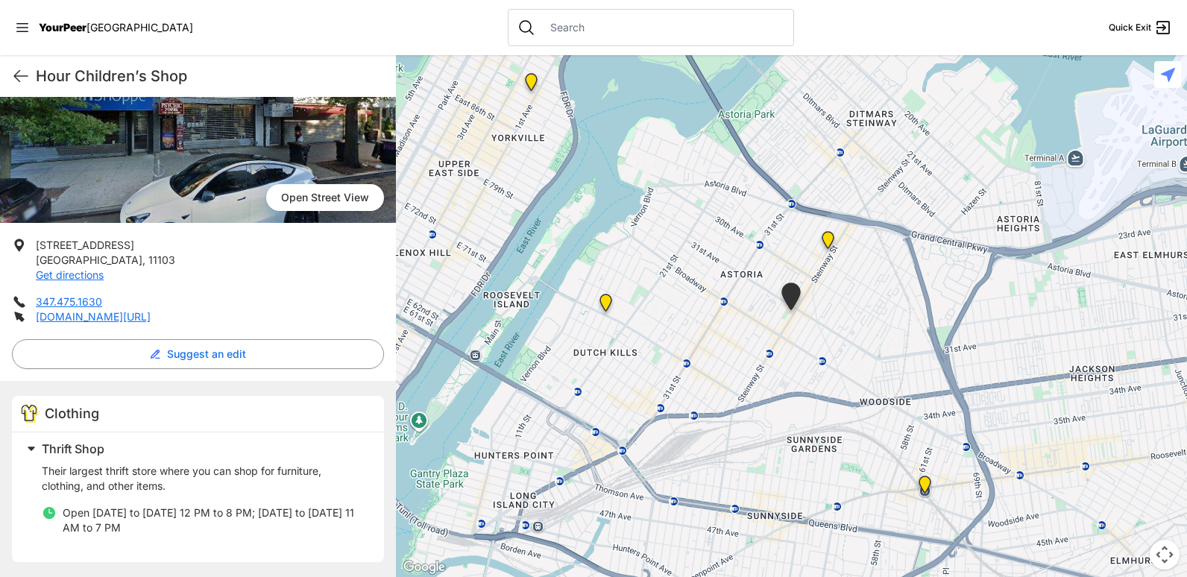
click at [827, 240] on img at bounding box center [828, 243] width 31 height 36
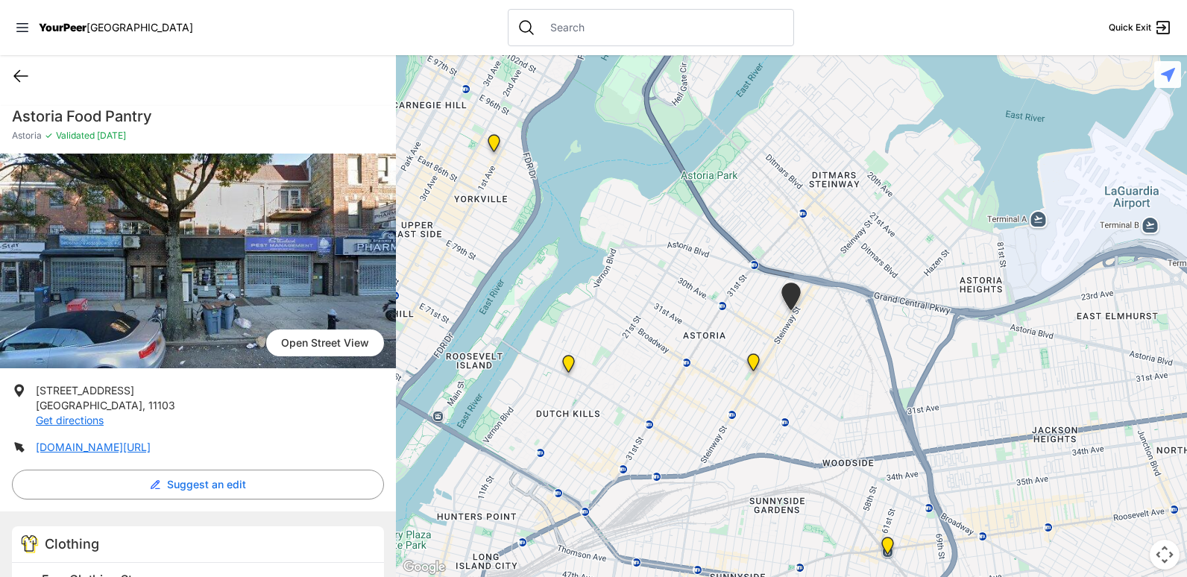
click at [18, 81] on icon at bounding box center [20, 76] width 13 height 11
